Goal: Find specific page/section: Find specific page/section

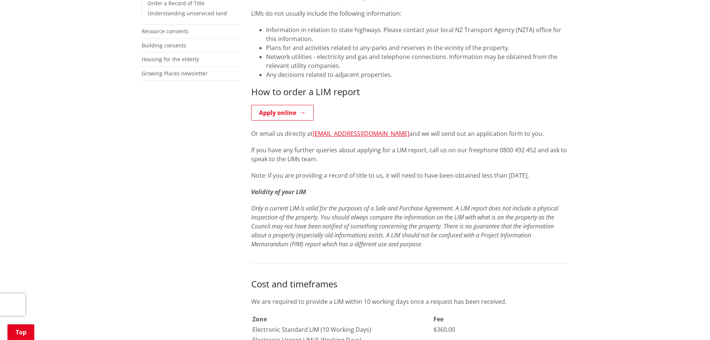
scroll to position [261, 0]
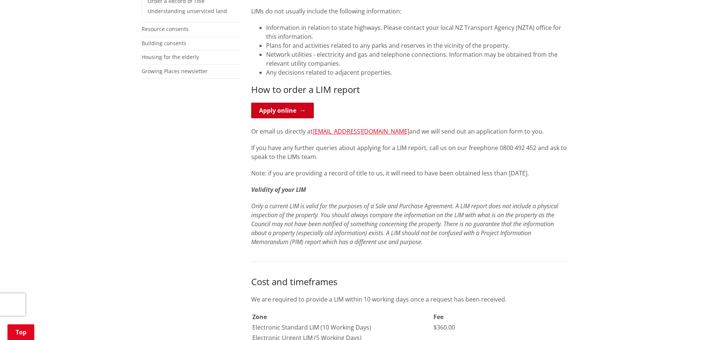
click at [295, 112] on link "Apply online" at bounding box center [282, 111] width 63 height 16
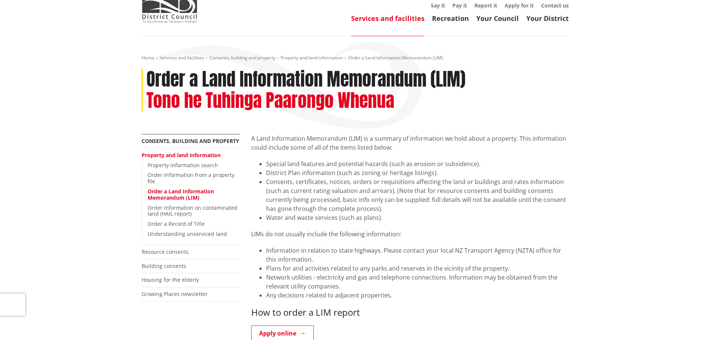
scroll to position [37, 0]
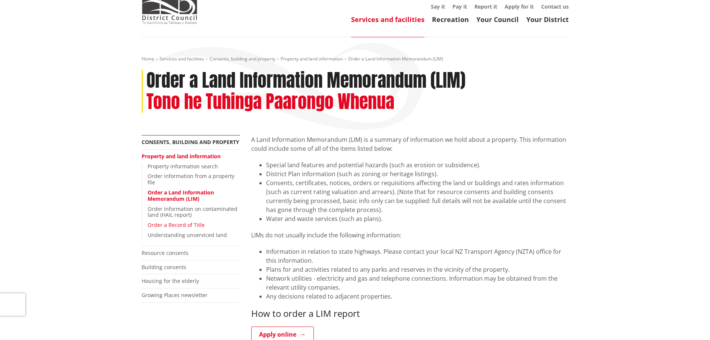
click at [173, 224] on link "Order a Record of Title" at bounding box center [176, 224] width 57 height 7
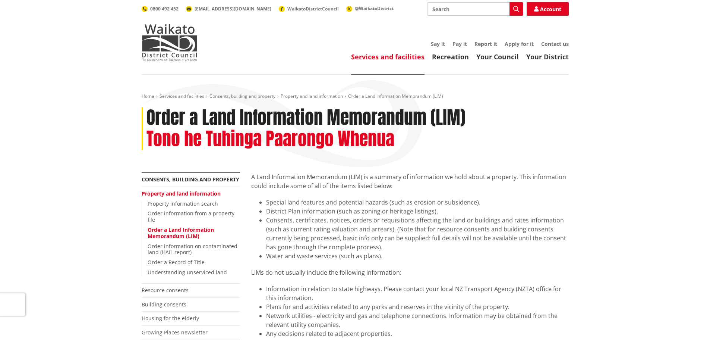
scroll to position [37, 0]
